Goal: Task Accomplishment & Management: Complete application form

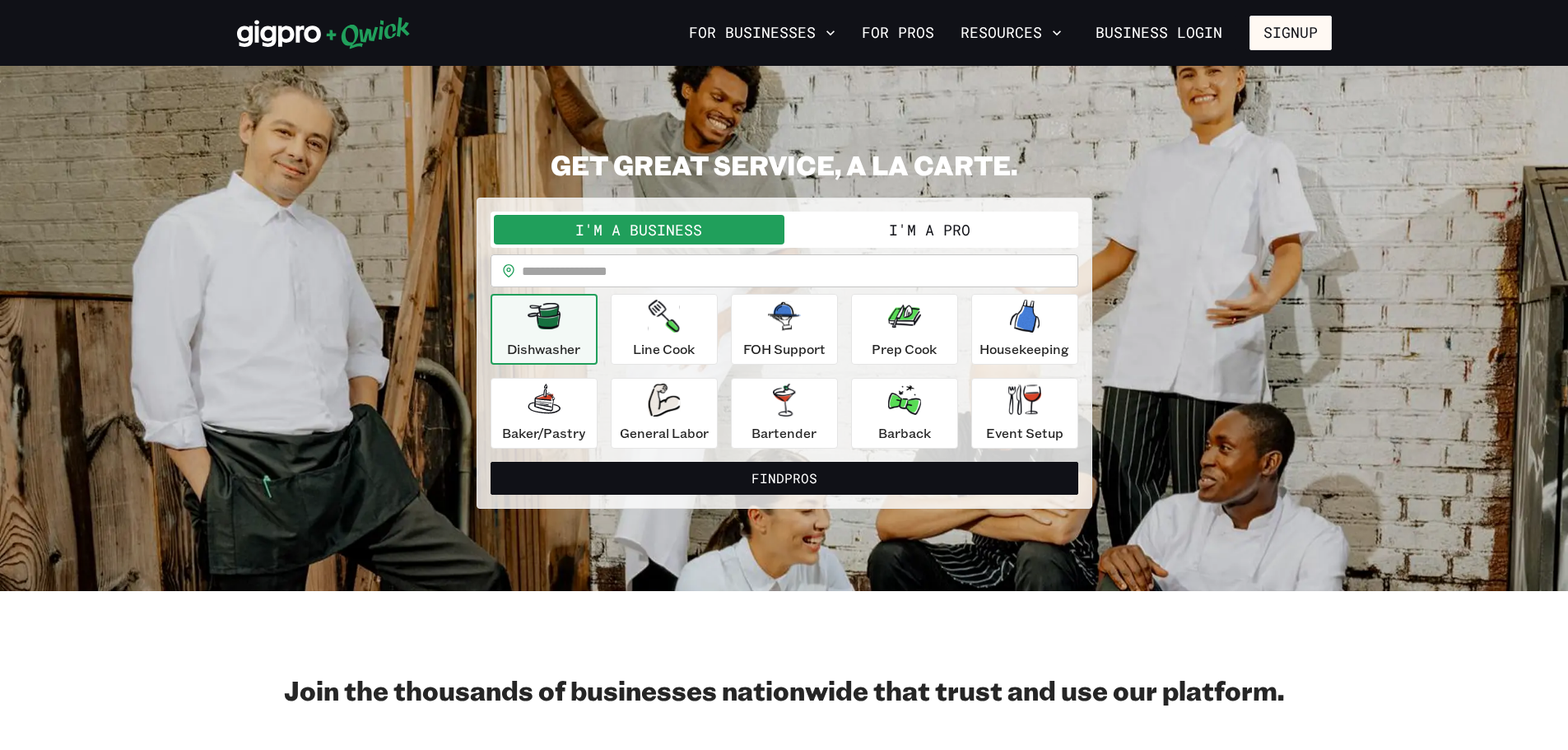
click at [934, 246] on div "I'm a Business I'm a Pro" at bounding box center [784, 230] width 588 height 36
click at [910, 224] on button "I'm a Pro" at bounding box center [929, 230] width 291 height 30
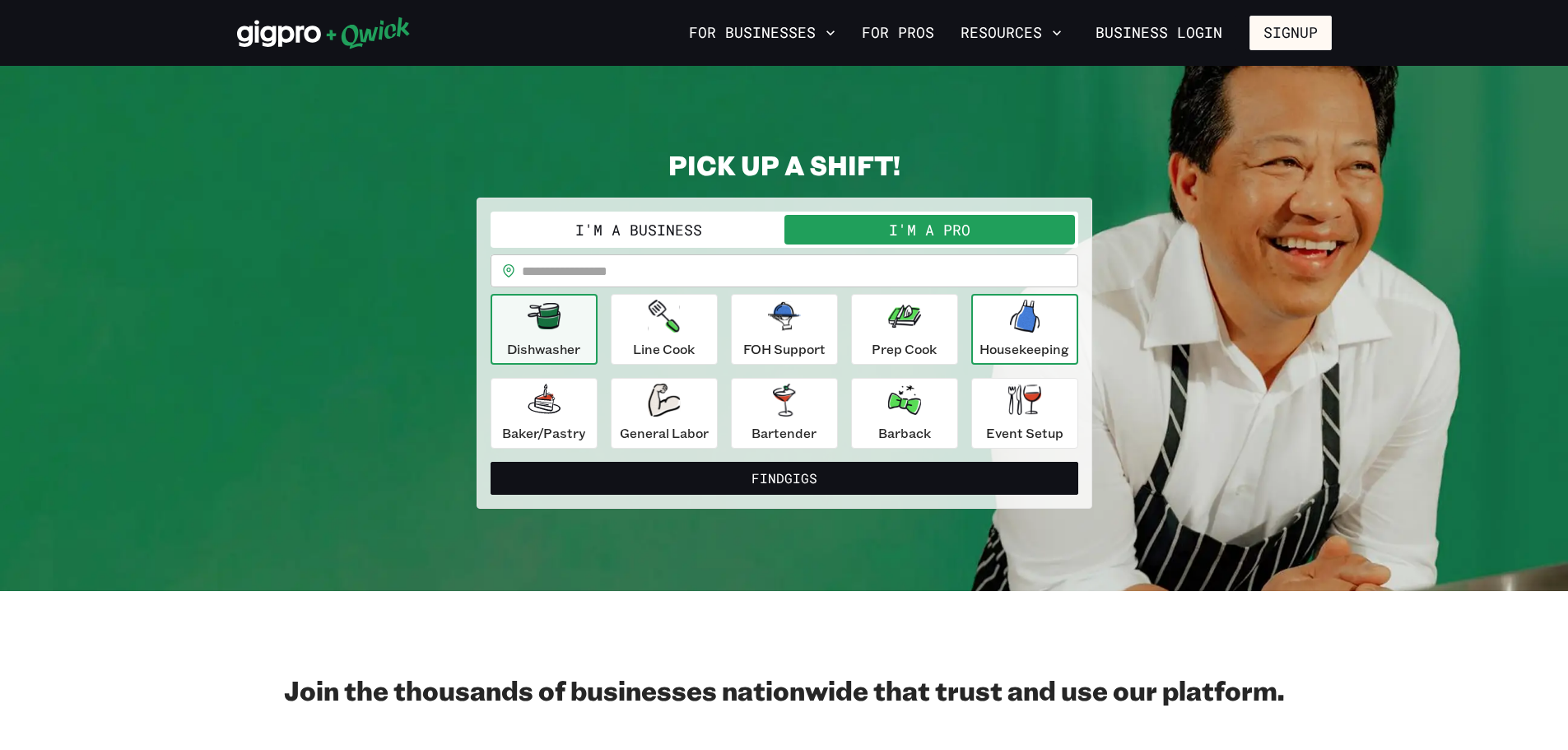
click at [1004, 317] on div "Housekeeping" at bounding box center [1024, 330] width 90 height 59
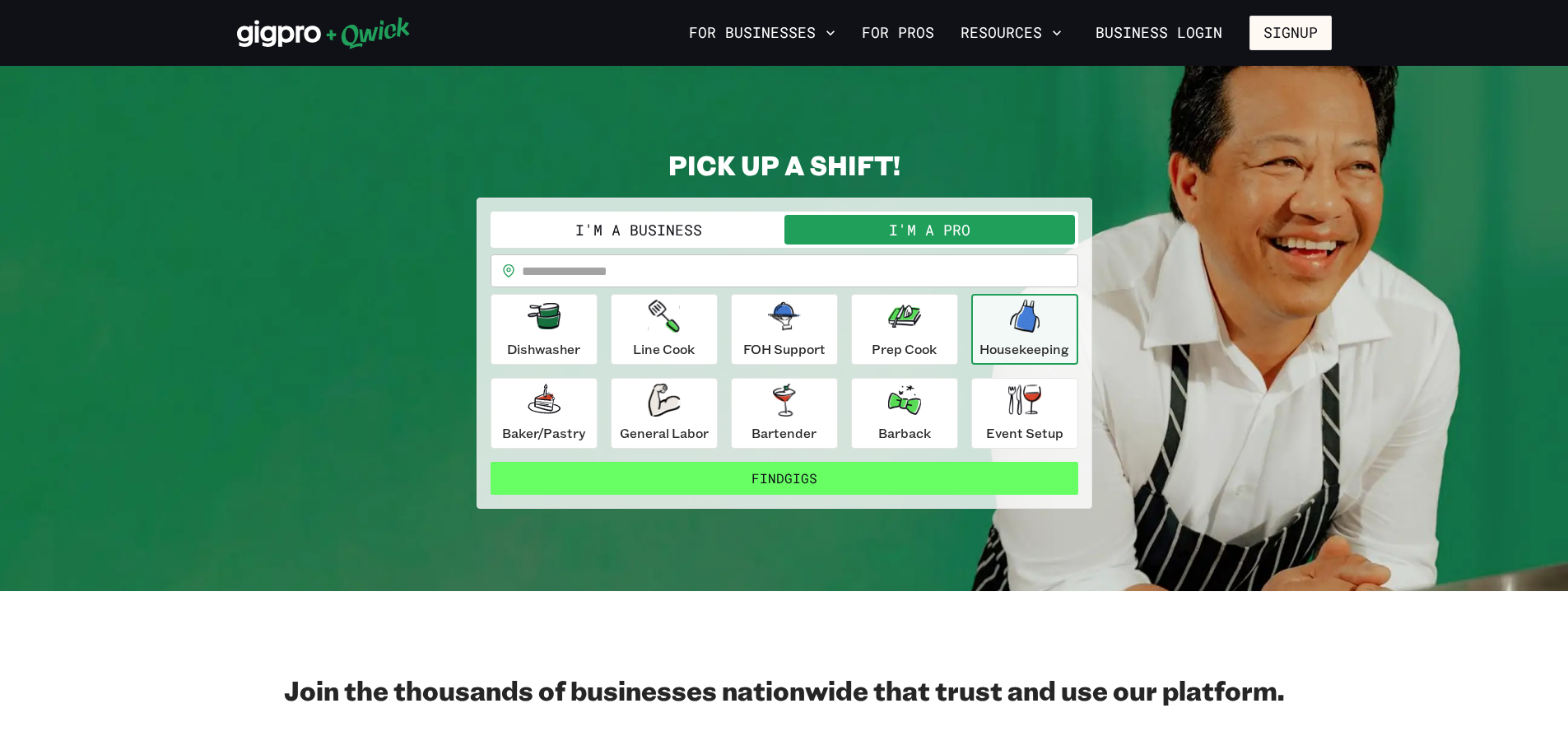
click at [863, 476] on button "Find Gigs" at bounding box center [784, 478] width 588 height 33
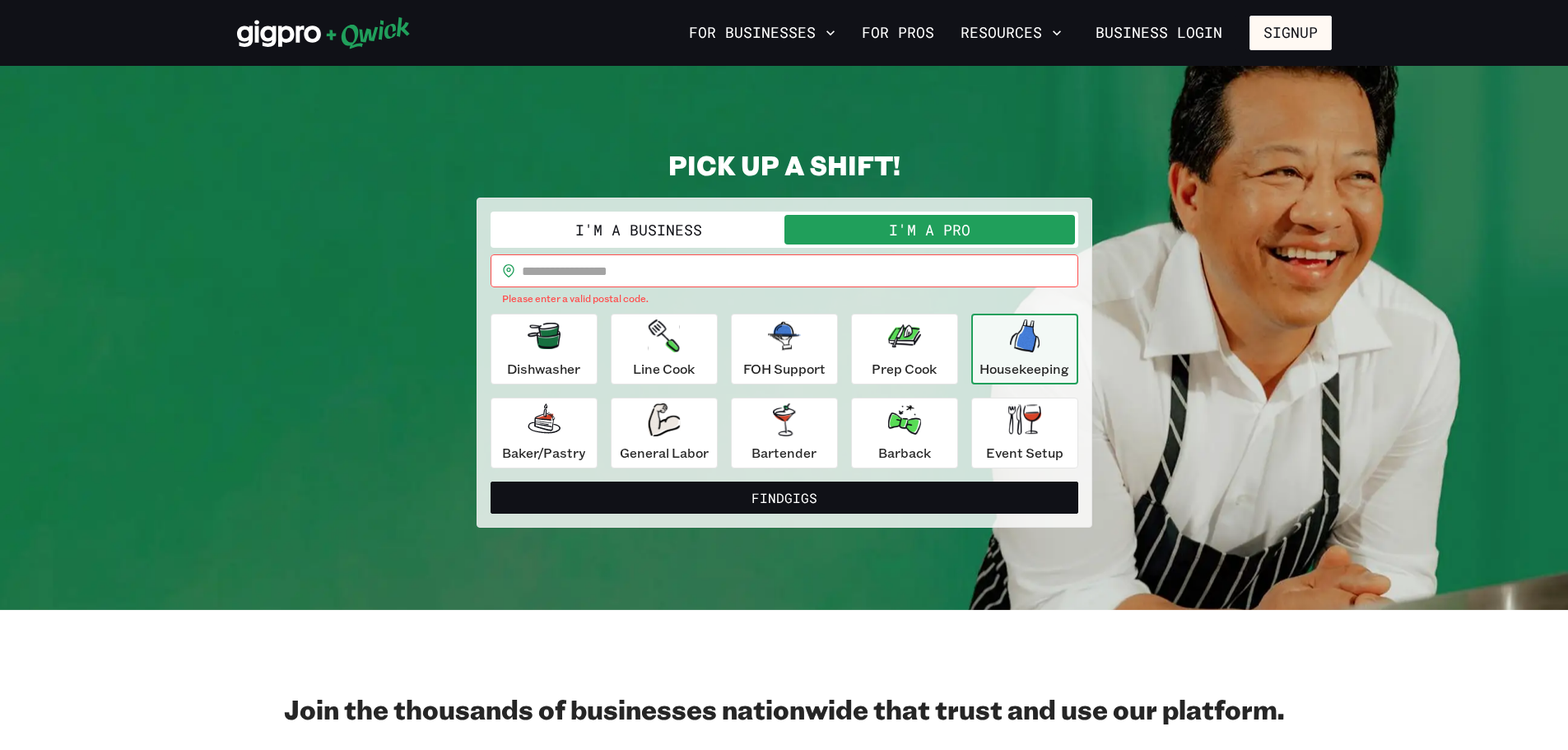
click at [661, 272] on input "text" at bounding box center [800, 270] width 557 height 33
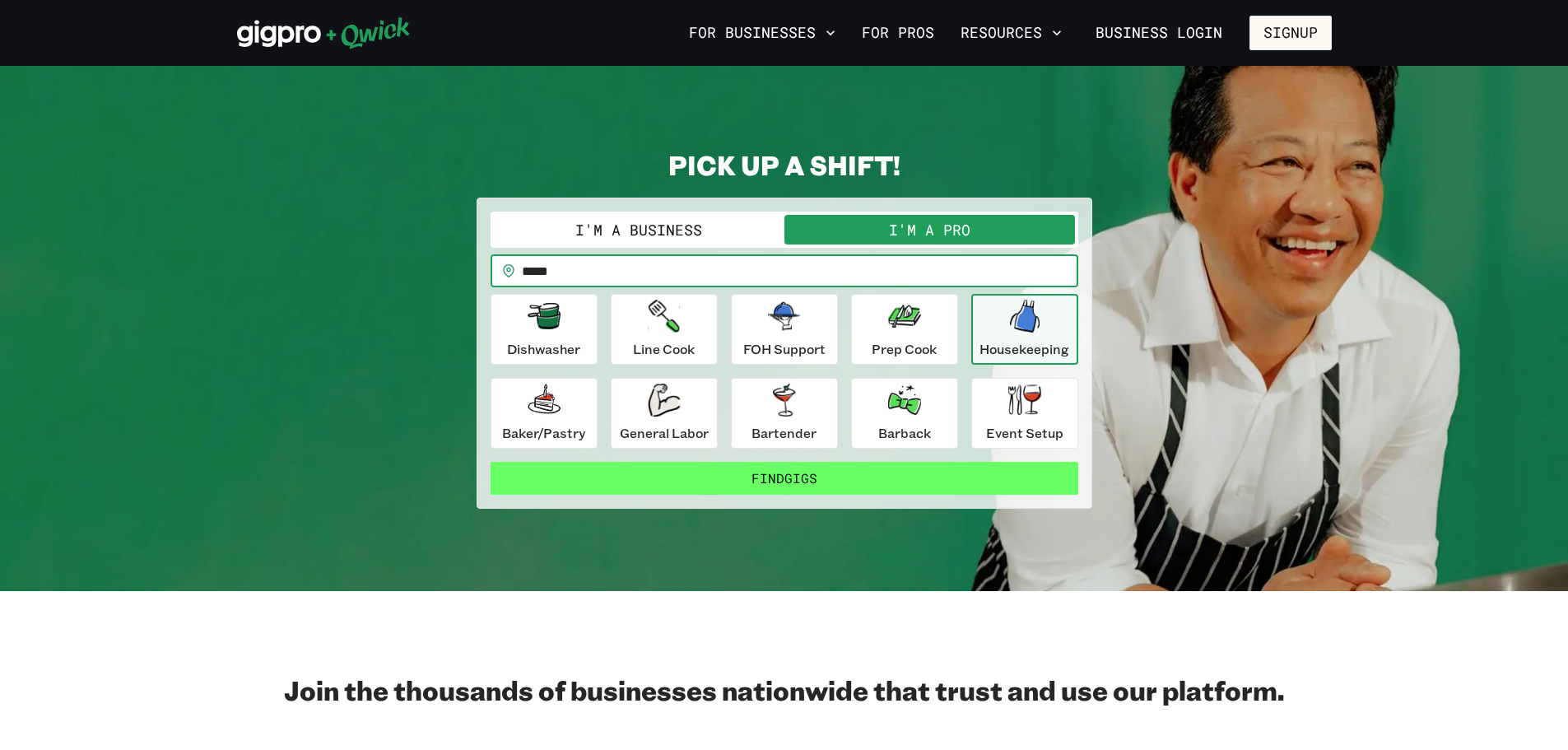
type input "*****"
click at [822, 486] on button "Find Gigs" at bounding box center [784, 478] width 588 height 33
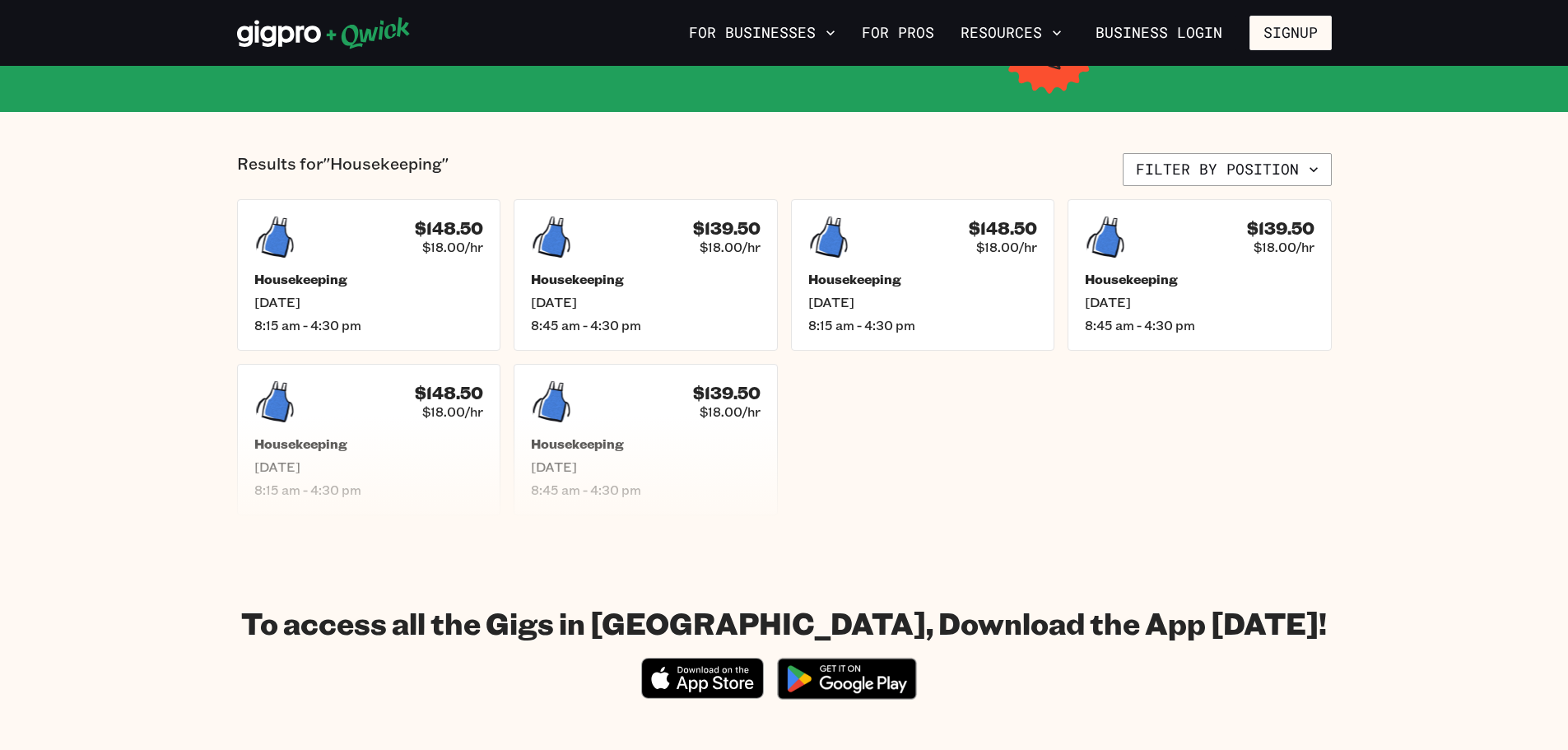
scroll to position [330, 0]
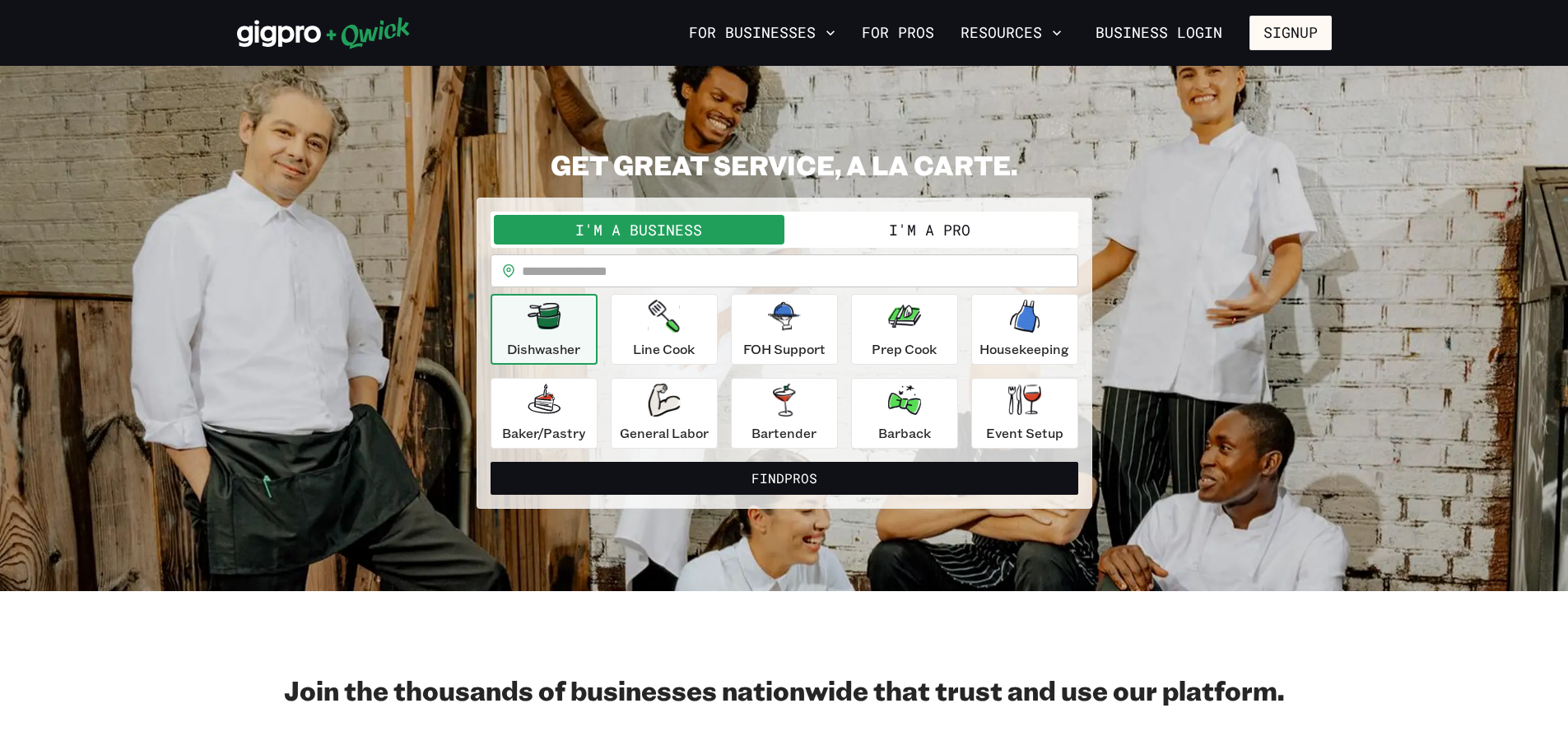
click at [920, 229] on button "I'm a Pro" at bounding box center [929, 230] width 291 height 30
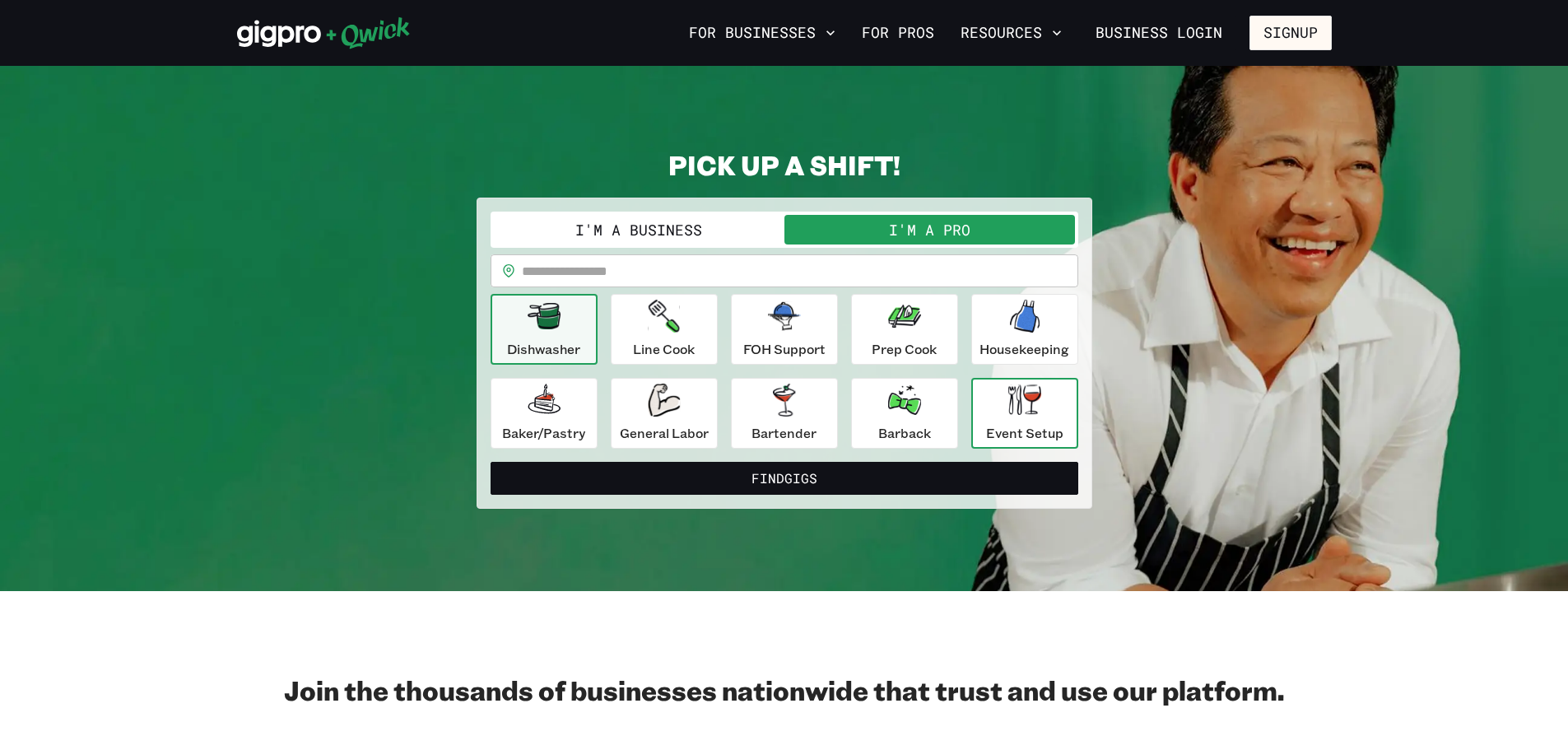
click at [1000, 406] on div "Event Setup" at bounding box center [1024, 414] width 77 height 59
click at [603, 274] on input "text" at bounding box center [800, 270] width 557 height 33
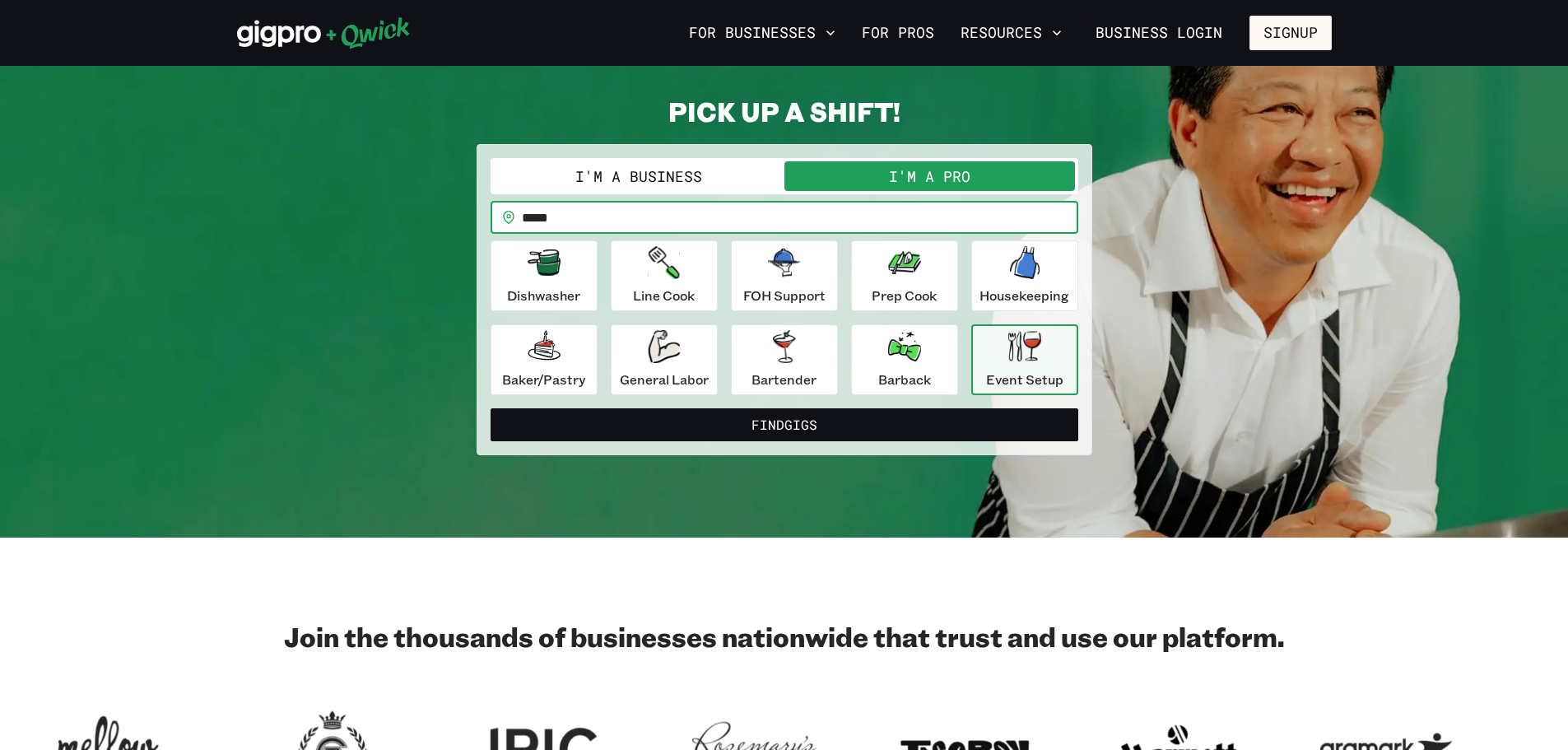
scroll to position [82, 0]
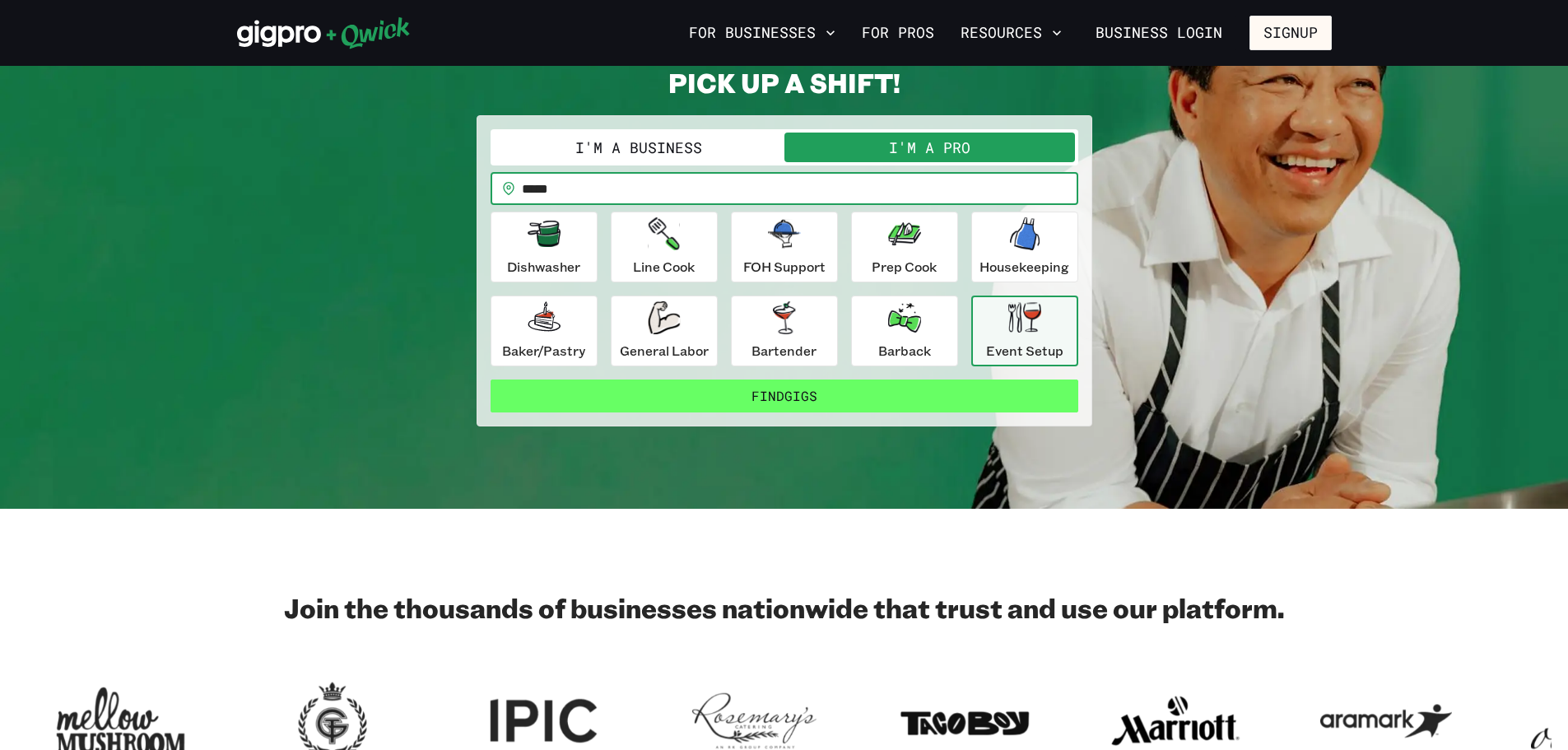
type input "*****"
click at [758, 388] on button "Find Gigs" at bounding box center [784, 396] width 588 height 33
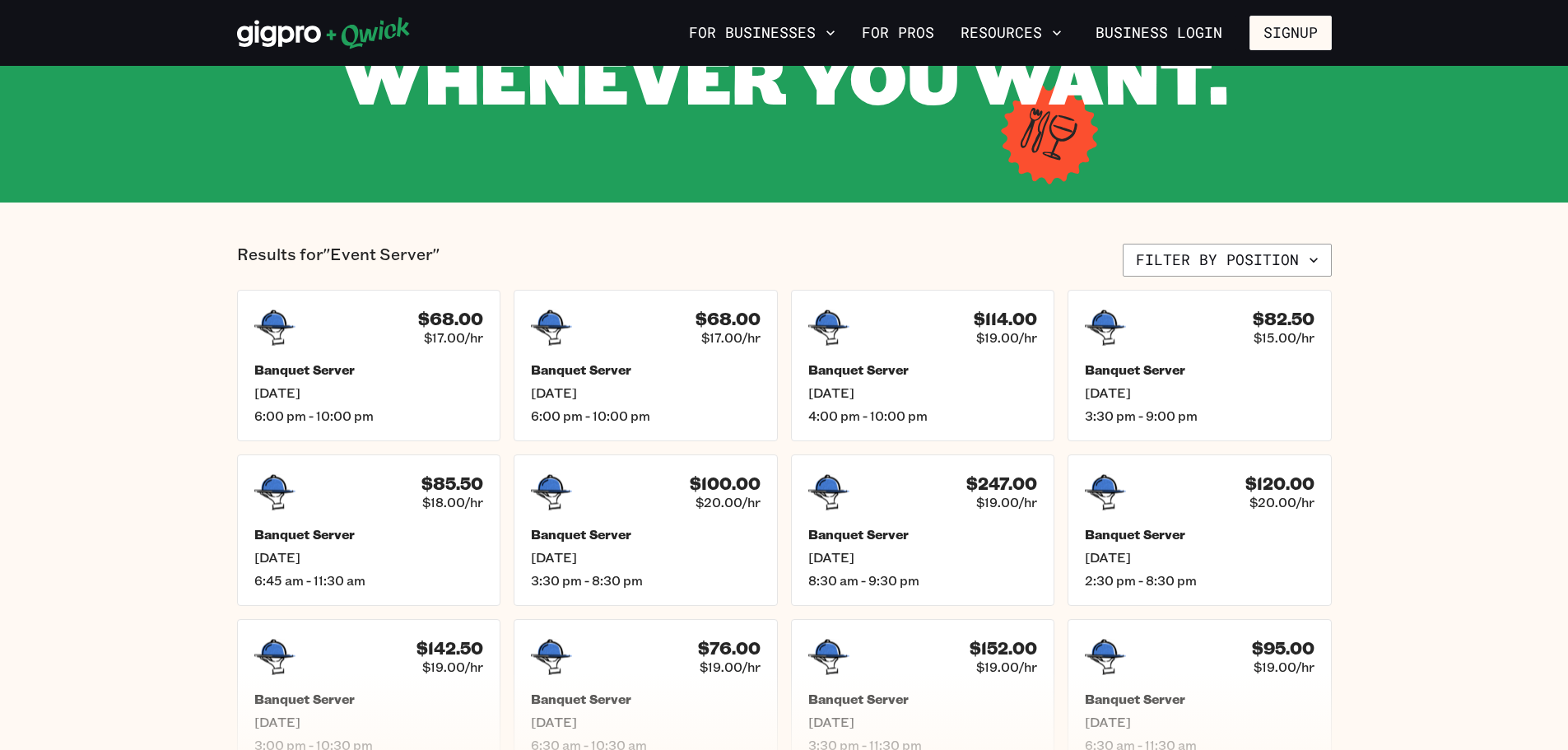
scroll to position [164, 0]
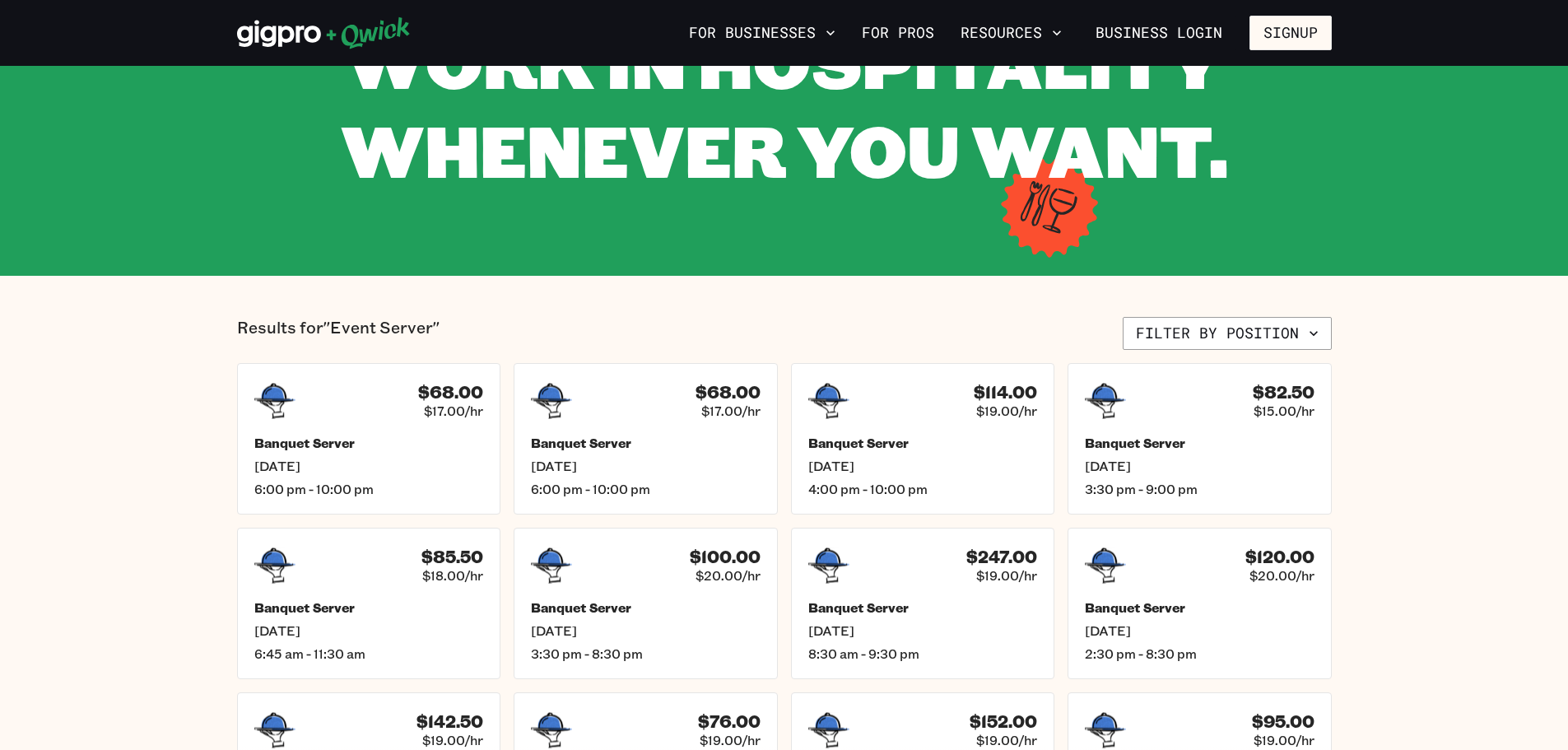
scroll to position [82, 0]
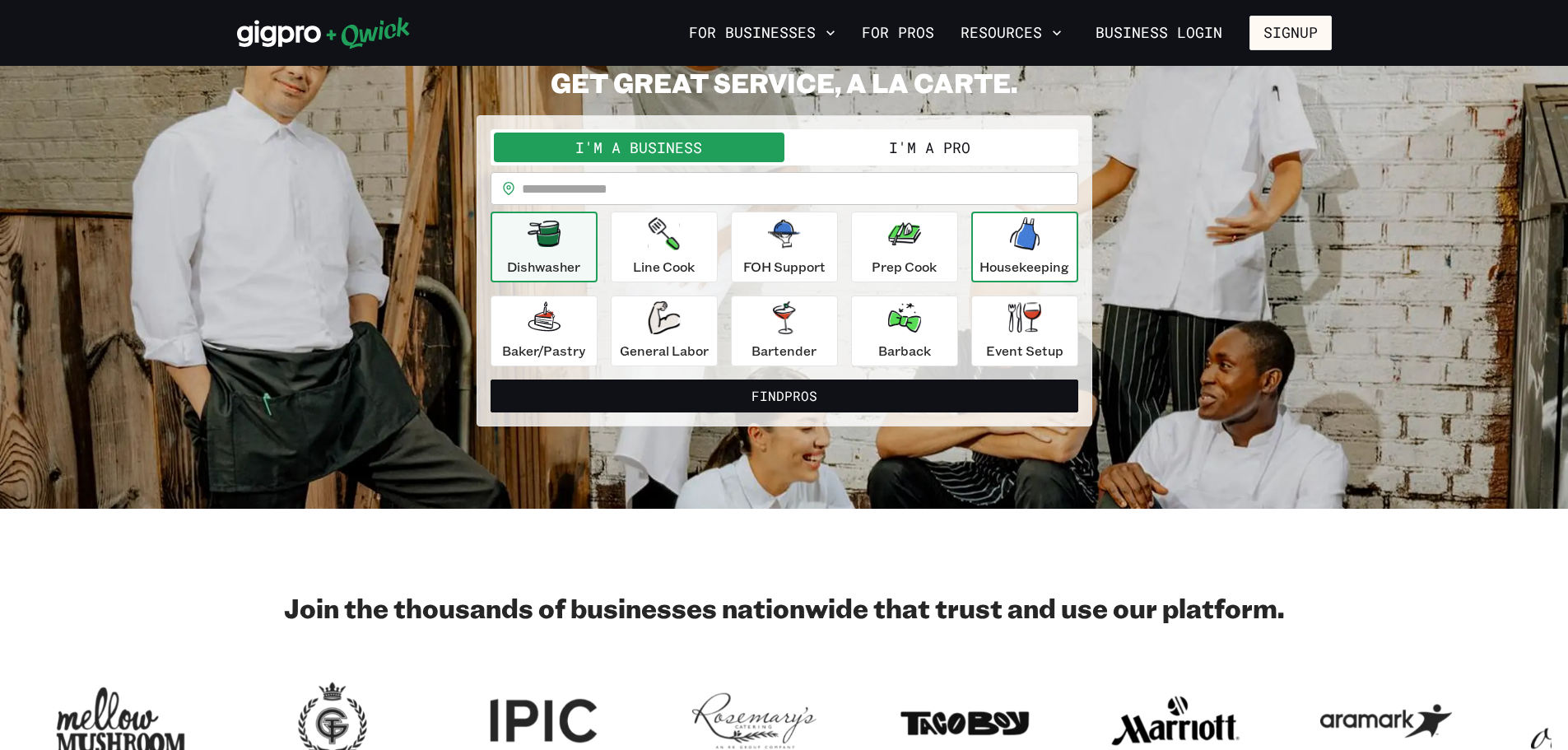
click at [1064, 259] on p "Housekeeping" at bounding box center [1024, 266] width 90 height 19
click at [832, 153] on button "I'm a Pro" at bounding box center [929, 147] width 291 height 30
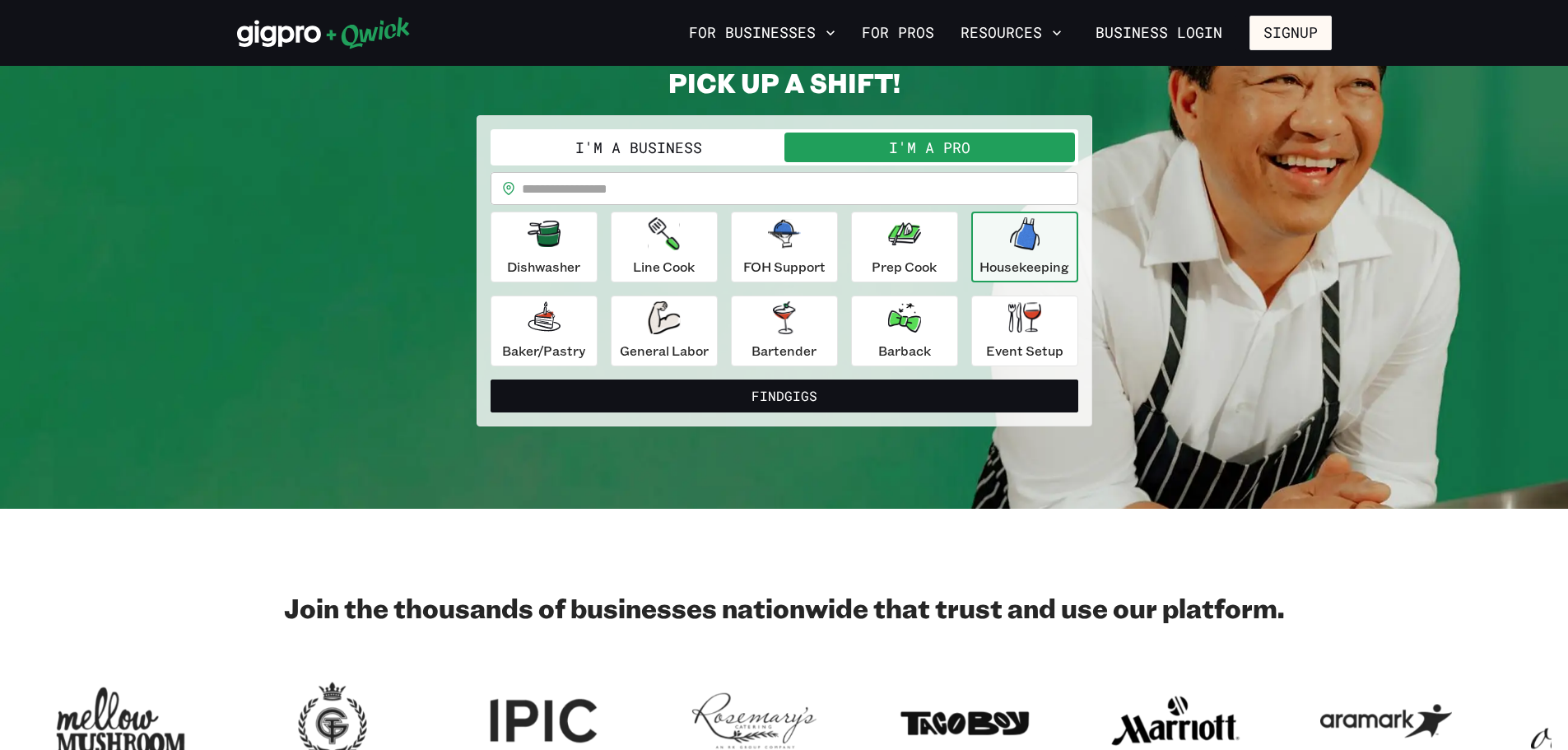
click at [659, 184] on input "text" at bounding box center [800, 188] width 557 height 33
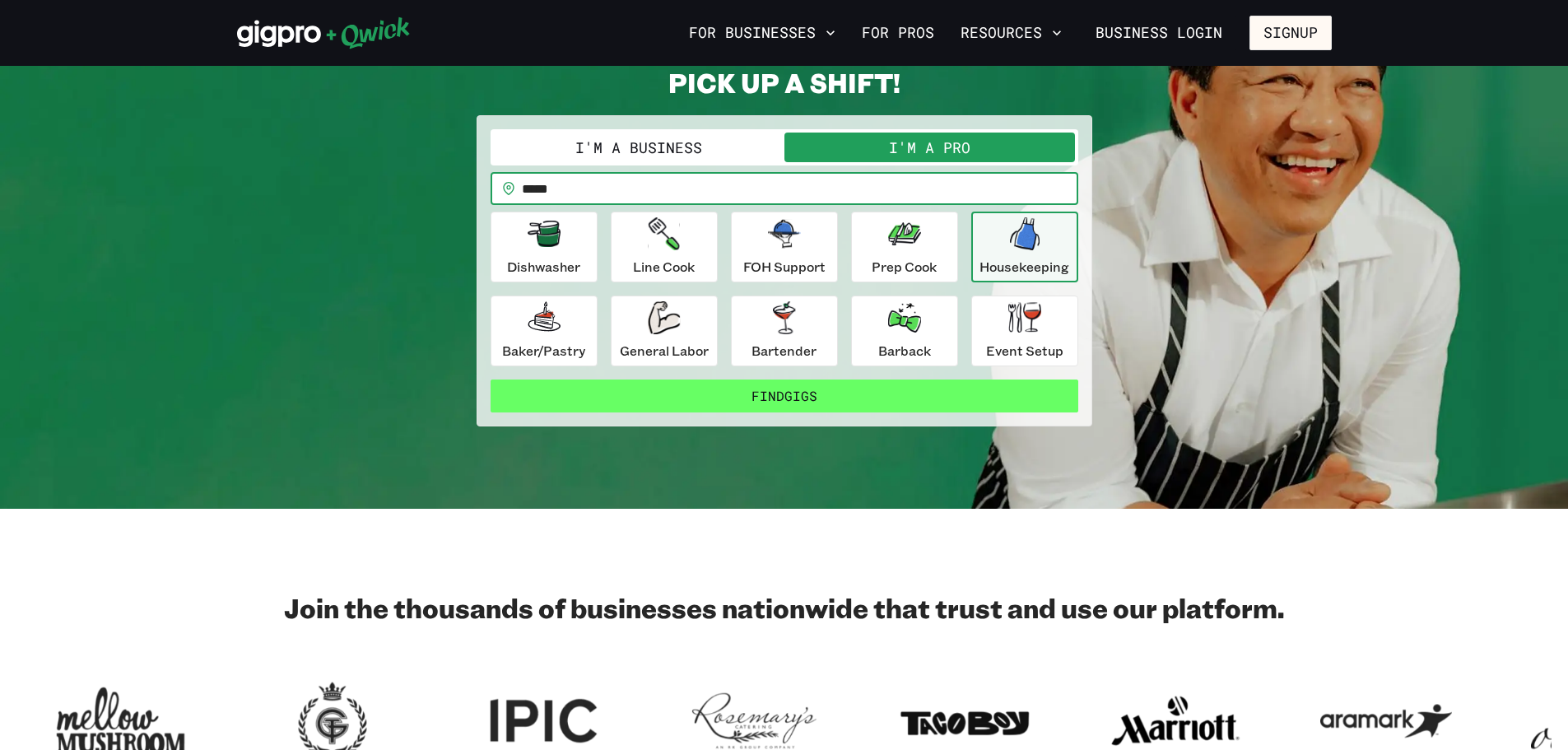
type input "*****"
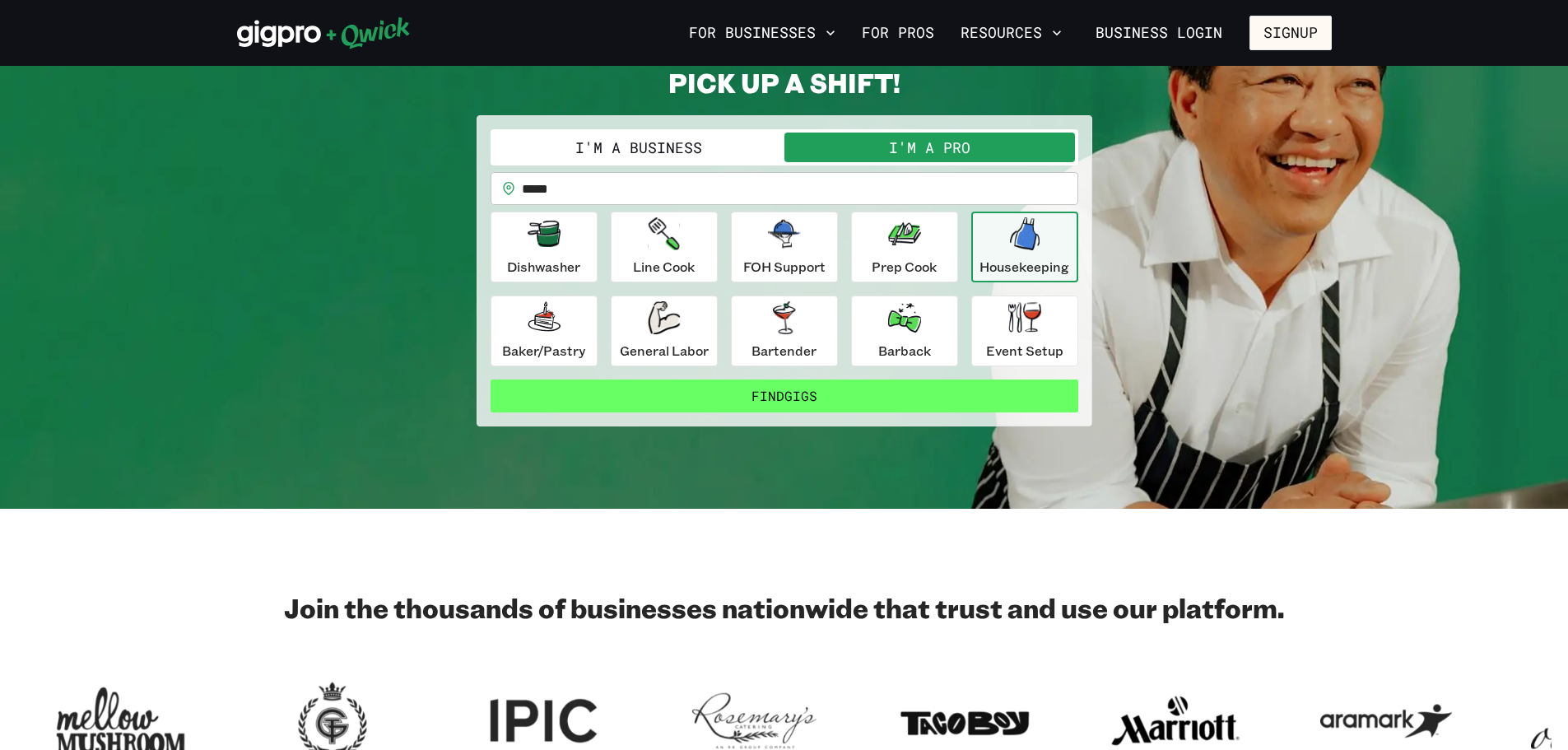
click at [828, 409] on button "Find Gigs" at bounding box center [784, 396] width 588 height 33
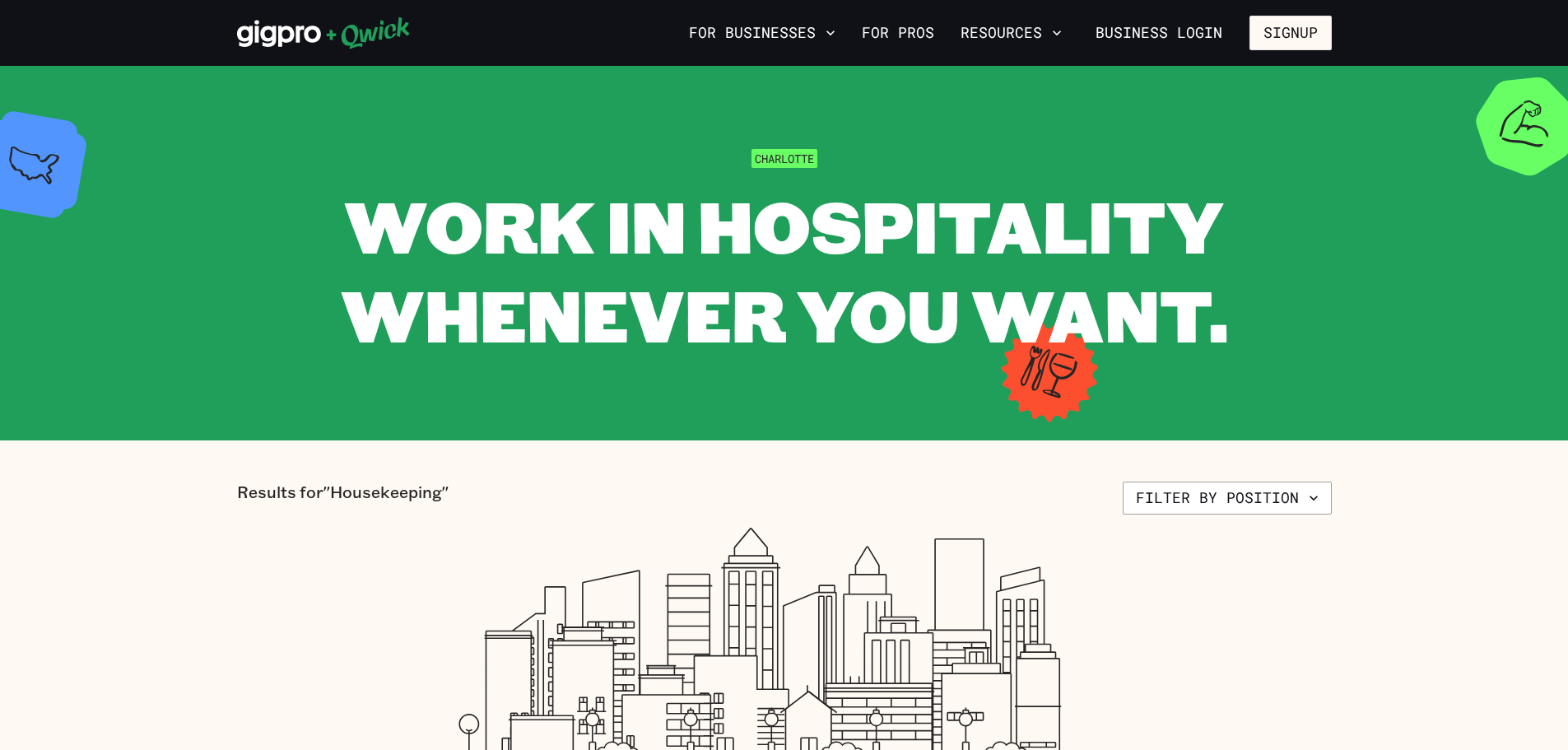
click at [787, 148] on div "Charlotte" at bounding box center [784, 158] width 66 height 19
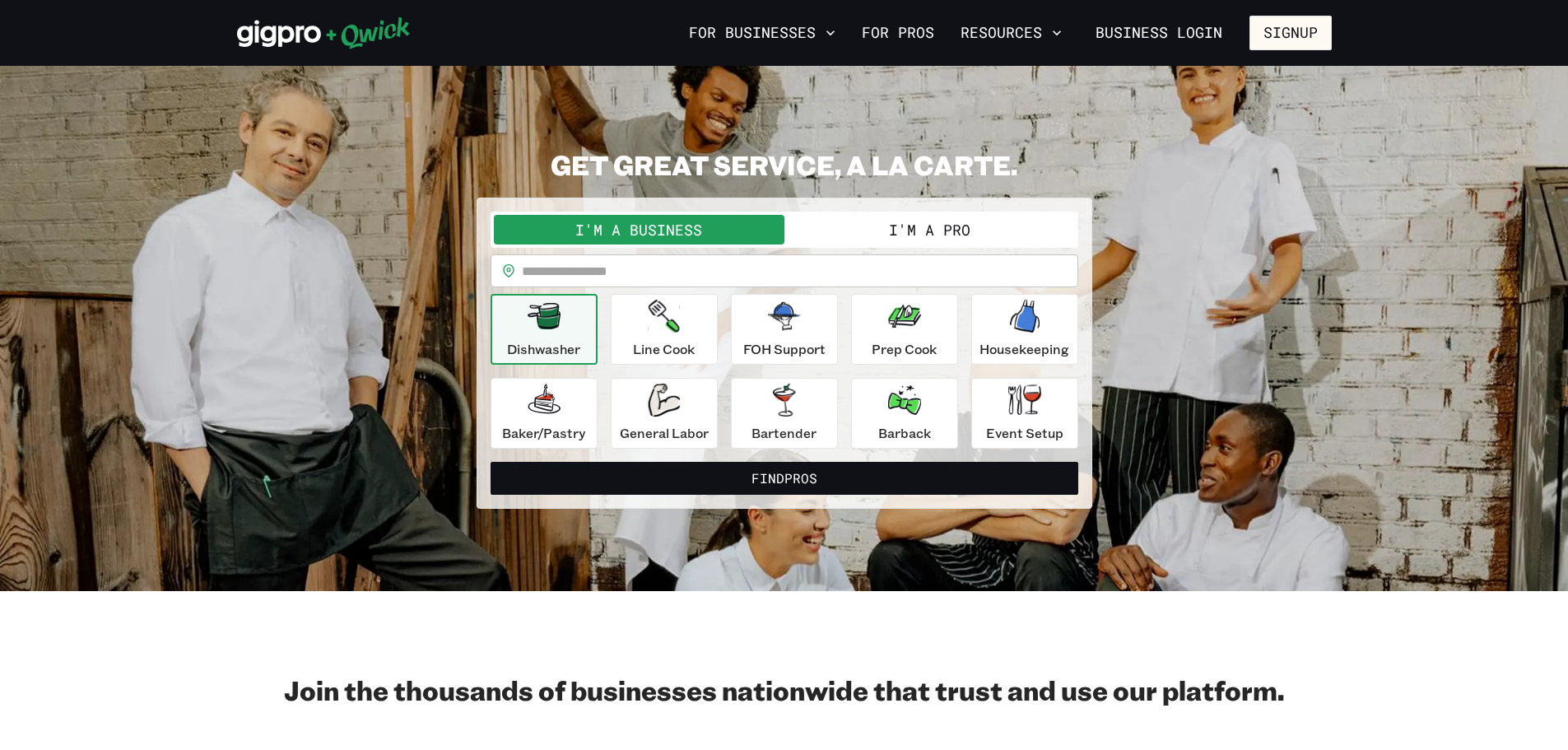
click at [962, 226] on button "I'm a Pro" at bounding box center [929, 230] width 291 height 30
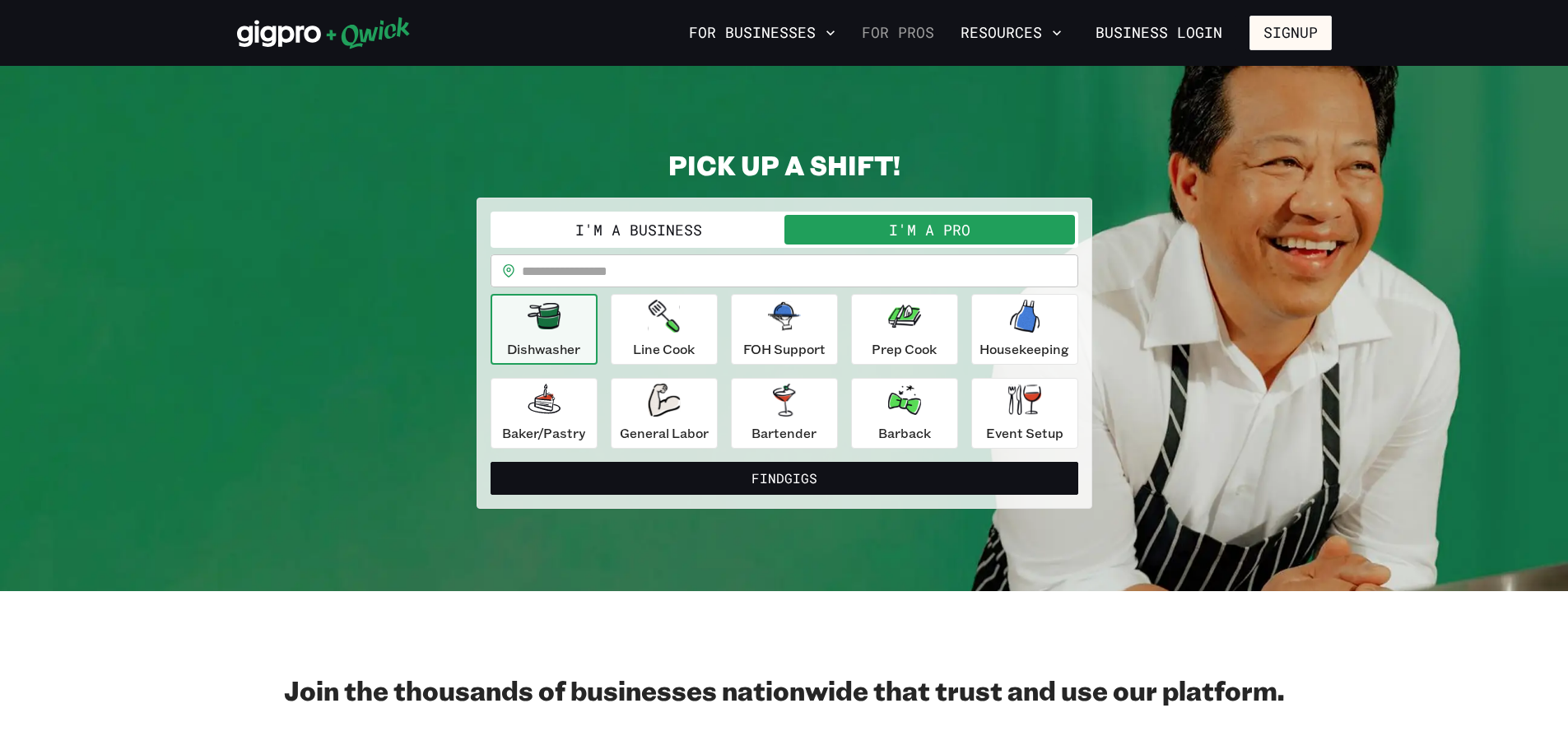
click at [900, 33] on link "For Pros" at bounding box center [897, 32] width 86 height 28
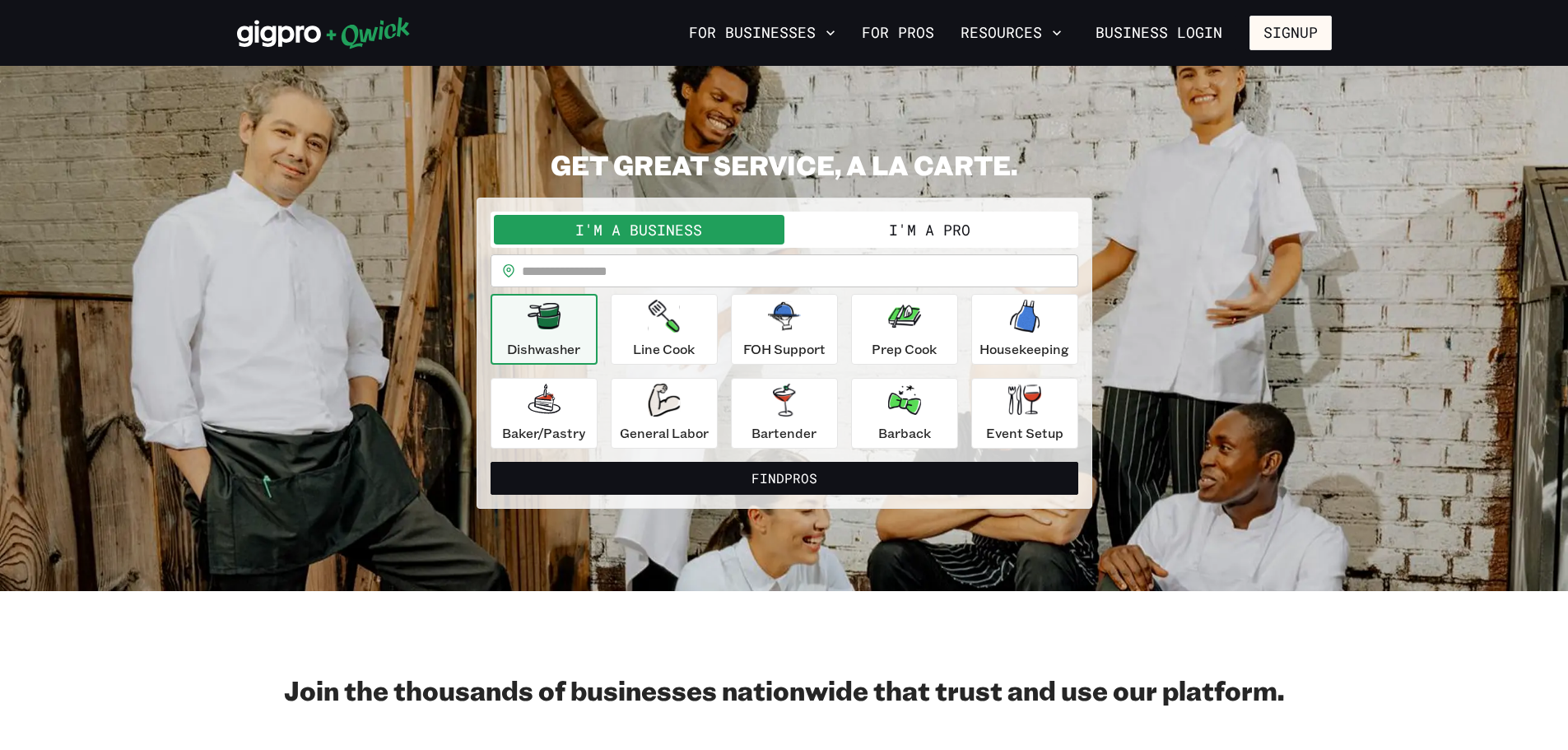
click at [878, 223] on button "I'm a Pro" at bounding box center [929, 230] width 291 height 30
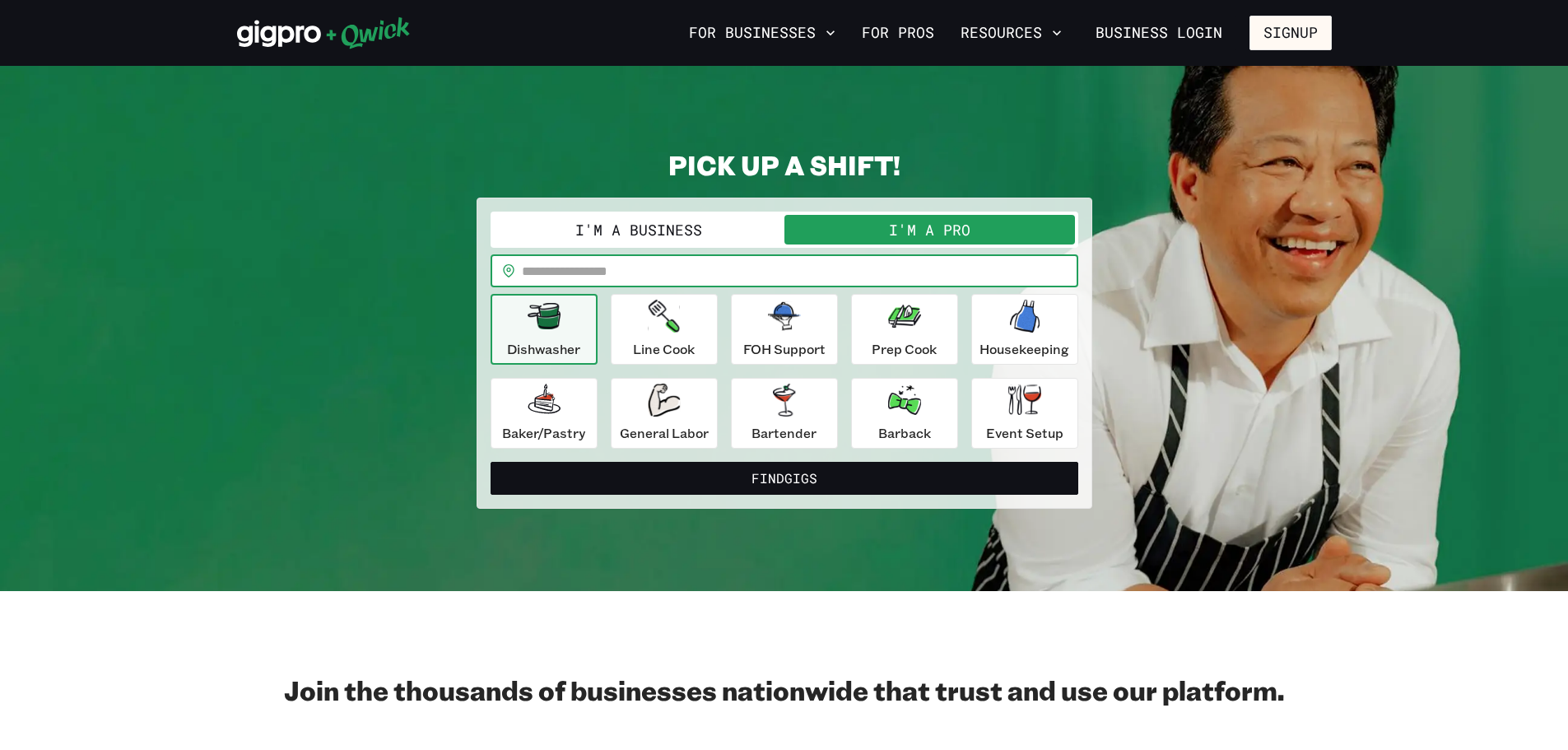
click at [540, 269] on input "text" at bounding box center [800, 270] width 557 height 33
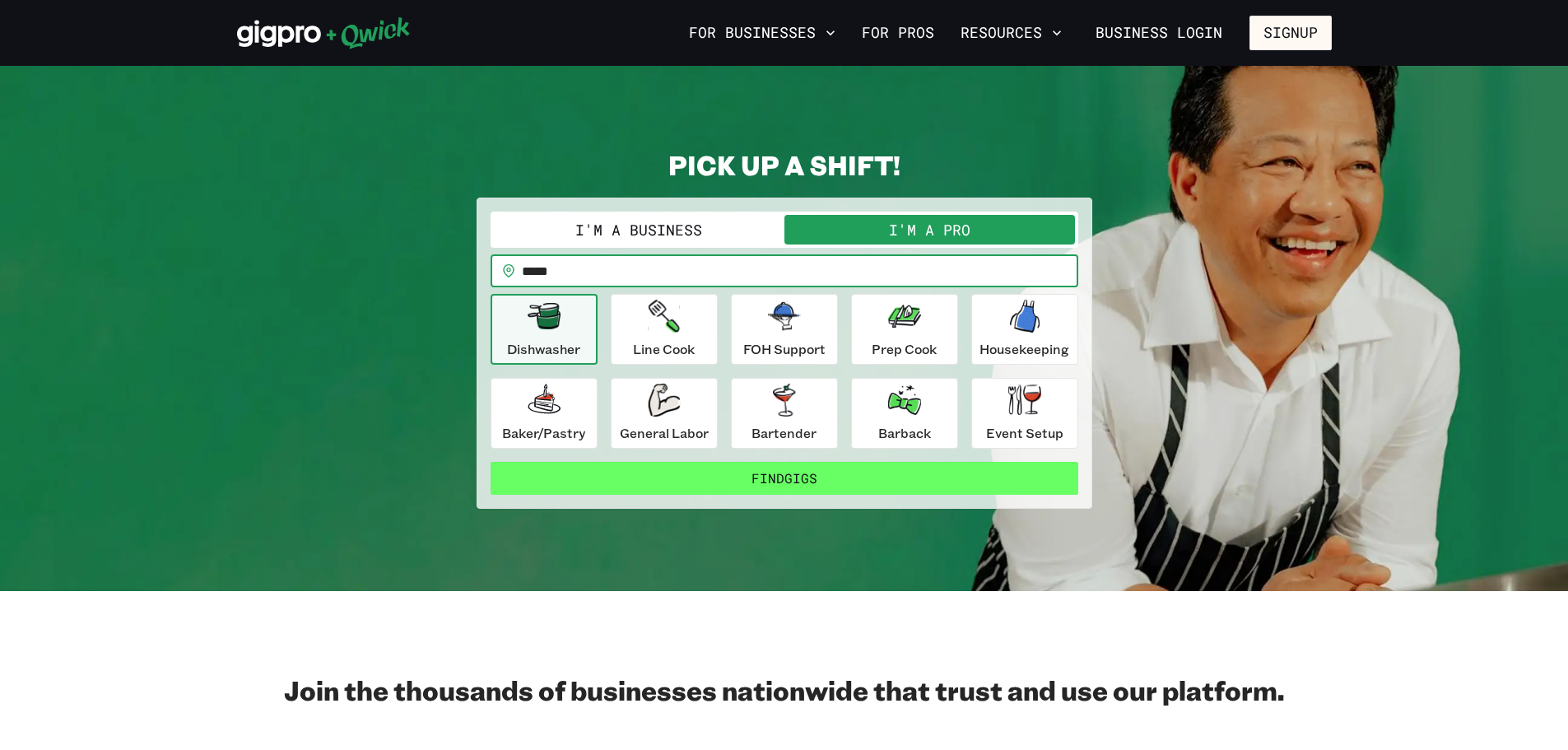
type input "*****"
click at [628, 467] on button "Find Gigs" at bounding box center [784, 478] width 588 height 33
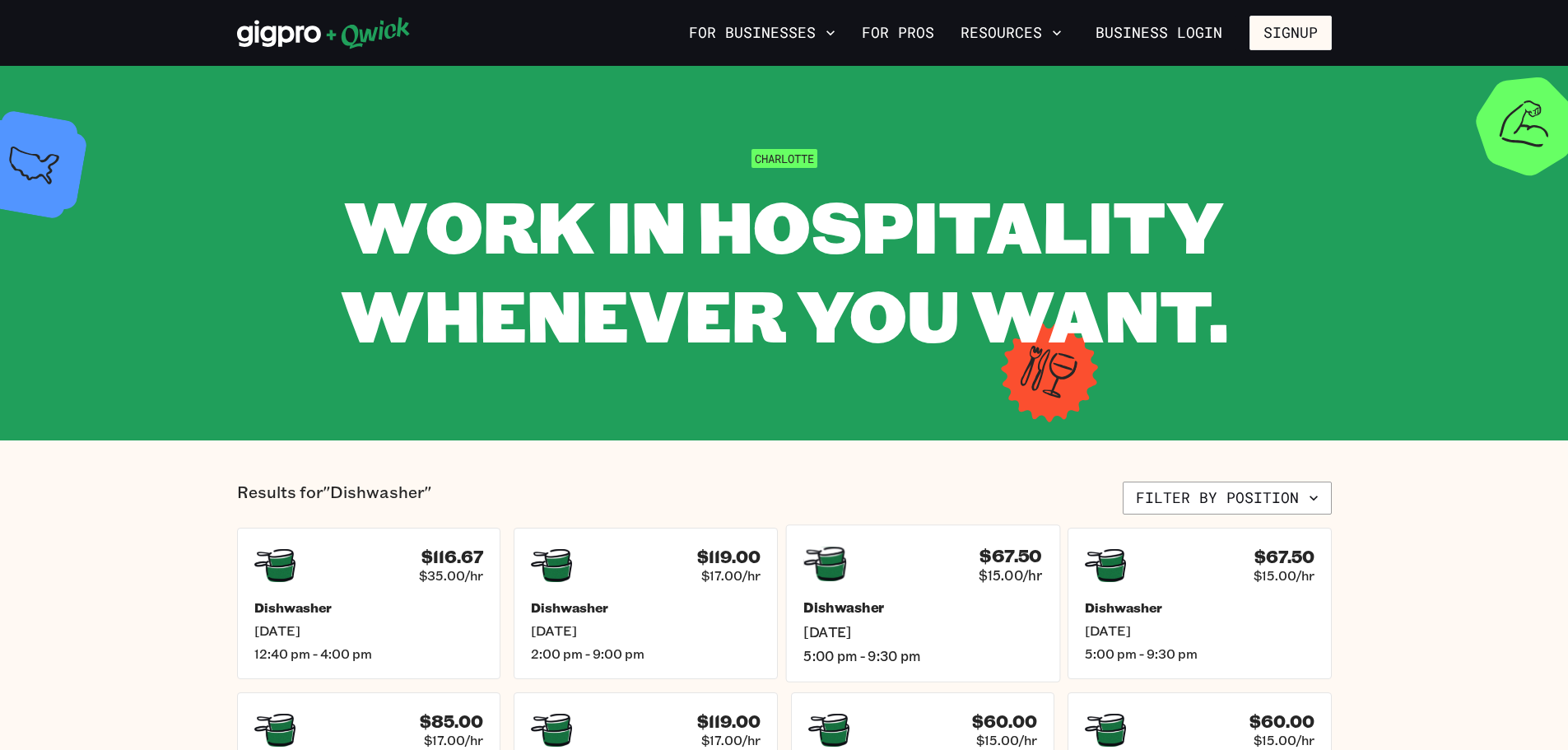
click at [962, 638] on span "[DATE]" at bounding box center [923, 631] width 239 height 17
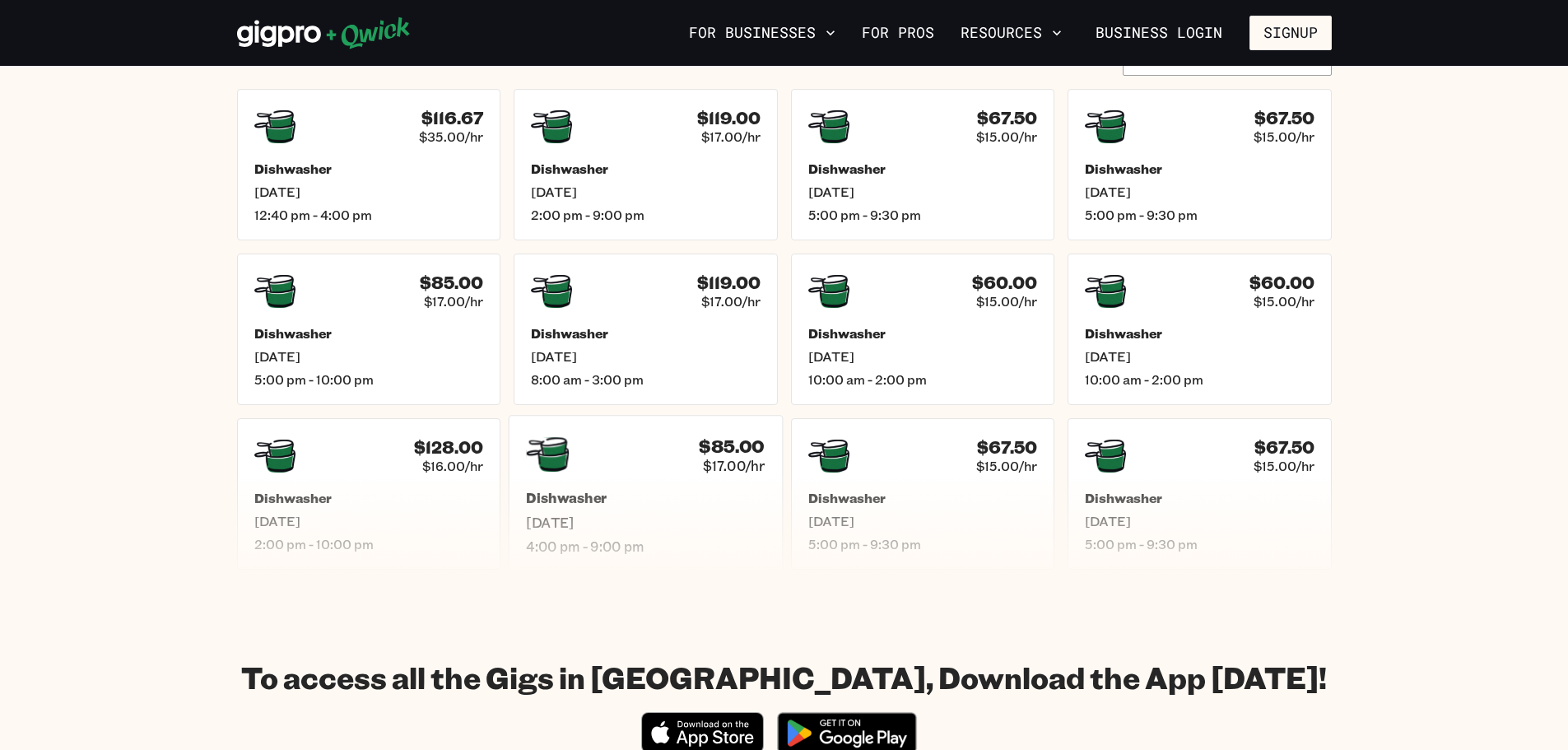
scroll to position [412, 0]
